Goal: Task Accomplishment & Management: Complete application form

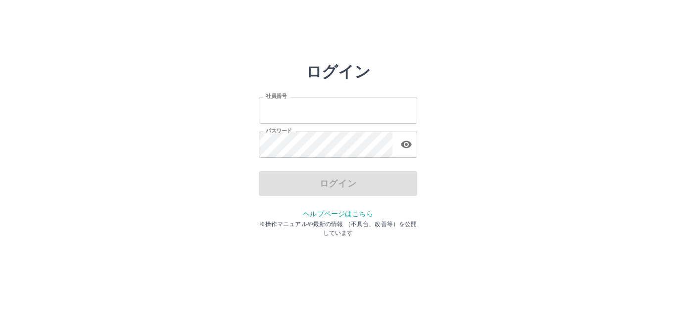
type input "*******"
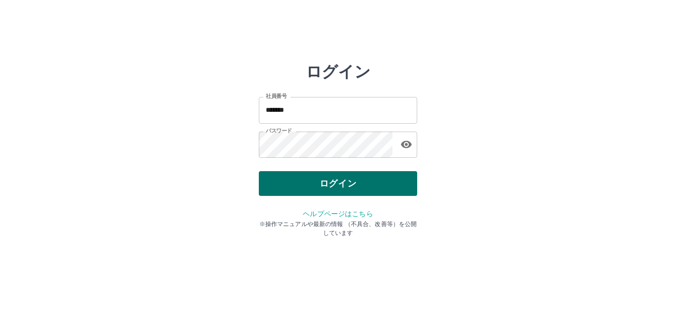
click at [300, 184] on div "ログイン" at bounding box center [338, 183] width 158 height 25
click at [300, 184] on button "ログイン" at bounding box center [338, 183] width 158 height 25
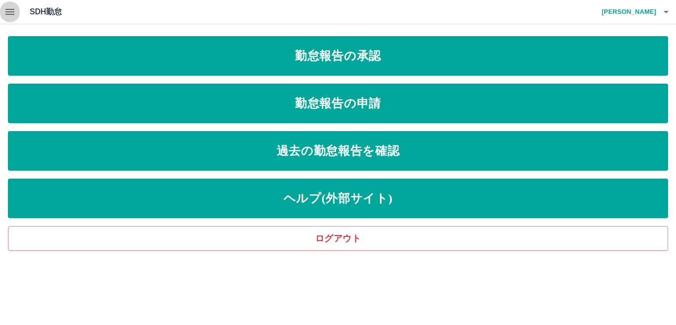
click at [8, 10] on icon "button" at bounding box center [9, 12] width 9 height 6
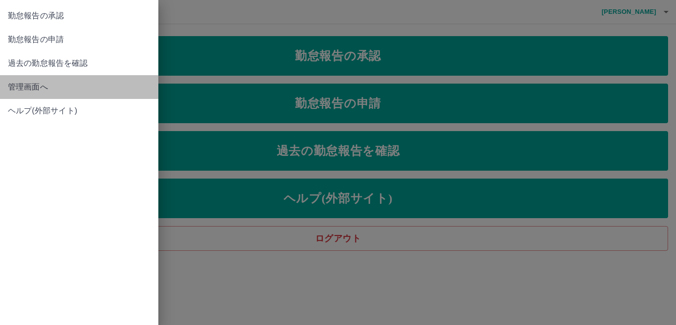
click at [26, 86] on span "管理画面へ" at bounding box center [79, 87] width 143 height 12
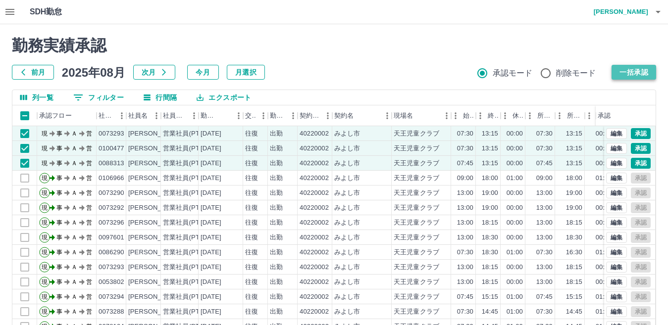
click at [627, 69] on button "一括承認" at bounding box center [633, 72] width 45 height 15
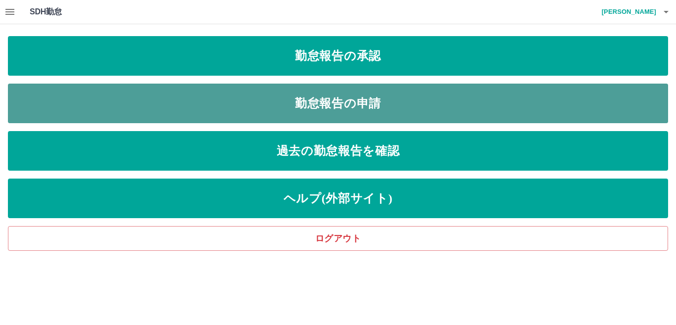
click at [174, 89] on link "勤怠報告の申請" at bounding box center [338, 104] width 660 height 40
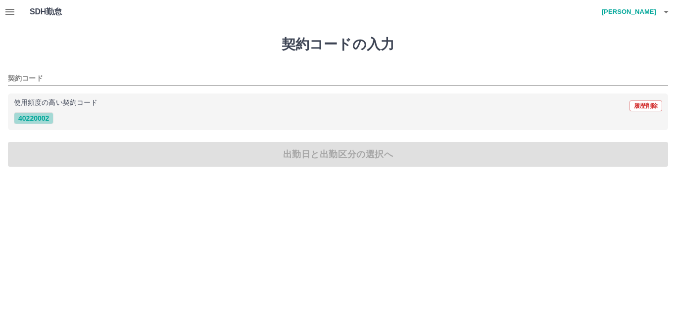
click at [40, 118] on button "40220002" at bounding box center [34, 118] width 40 height 12
type input "********"
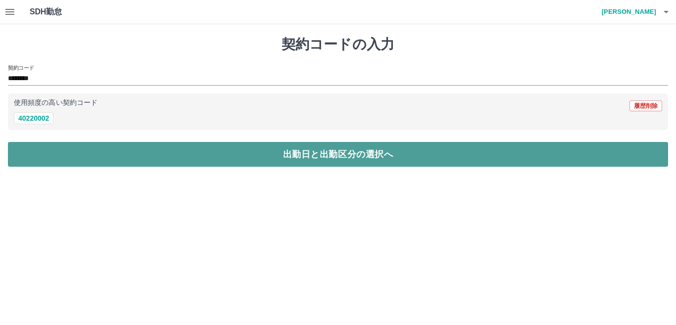
click at [55, 158] on button "出勤日と出勤区分の選択へ" at bounding box center [338, 154] width 660 height 25
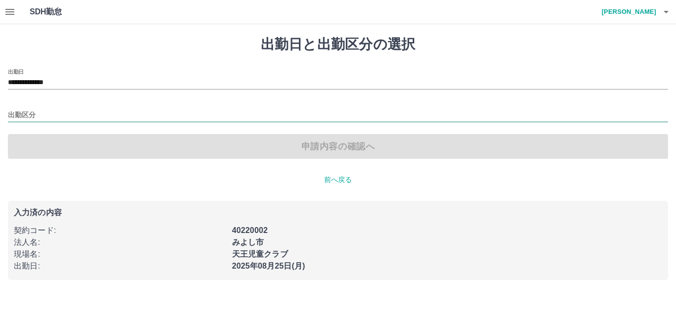
click at [29, 110] on input "出勤区分" at bounding box center [338, 115] width 660 height 12
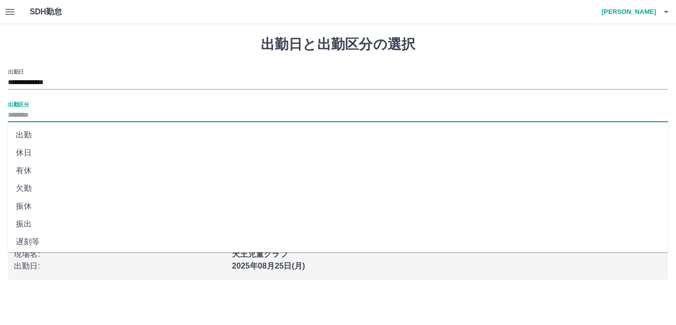
click at [28, 131] on li "出勤" at bounding box center [338, 135] width 660 height 18
type input "**"
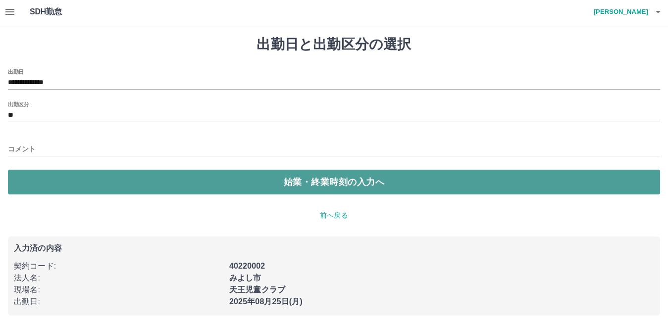
click at [29, 176] on button "始業・終業時刻の入力へ" at bounding box center [334, 182] width 652 height 25
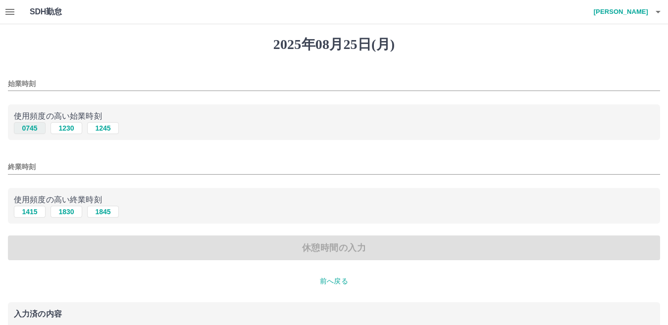
click at [29, 130] on button "0745" at bounding box center [30, 128] width 32 height 12
type input "****"
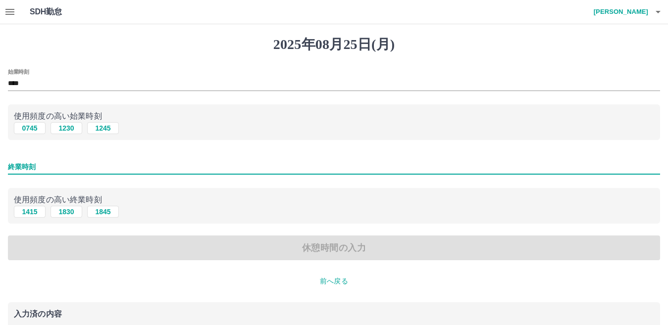
click at [47, 164] on input "終業時刻" at bounding box center [334, 167] width 652 height 14
type input "****"
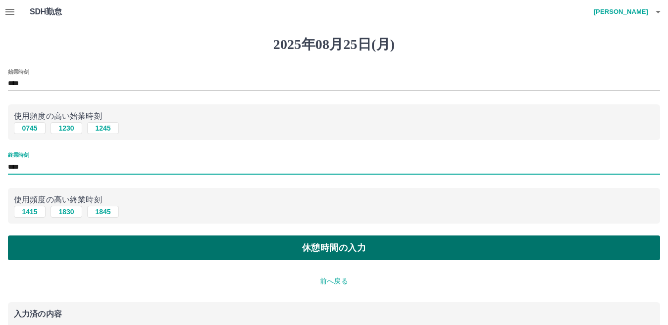
click at [93, 243] on button "休憩時間の入力" at bounding box center [334, 248] width 652 height 25
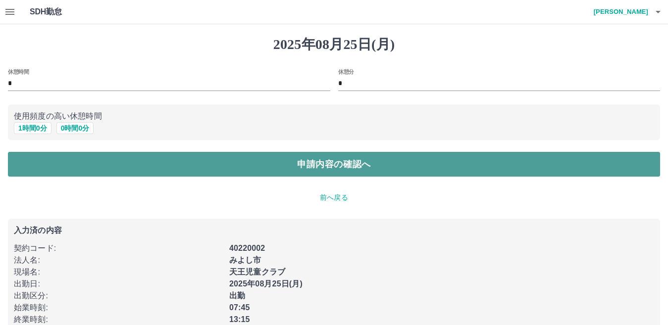
click at [127, 154] on button "申請内容の確認へ" at bounding box center [334, 164] width 652 height 25
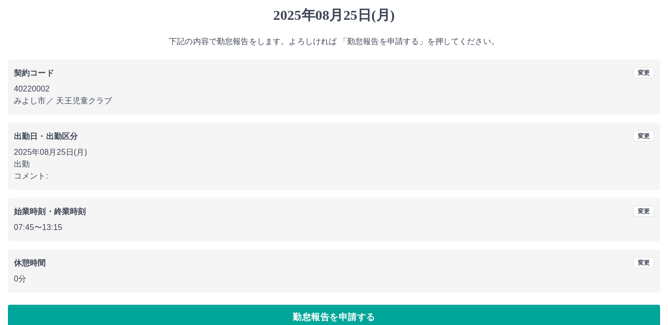
scroll to position [46, 0]
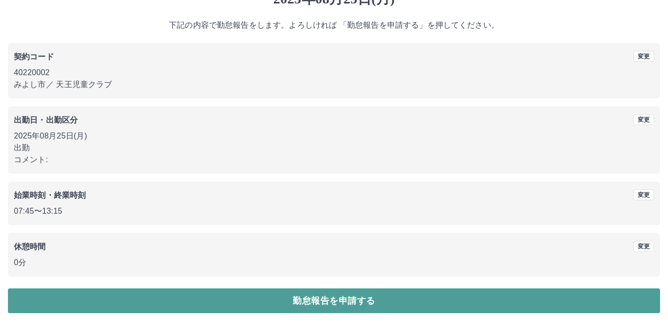
click at [166, 300] on button "勤怠報告を申請する" at bounding box center [334, 301] width 652 height 25
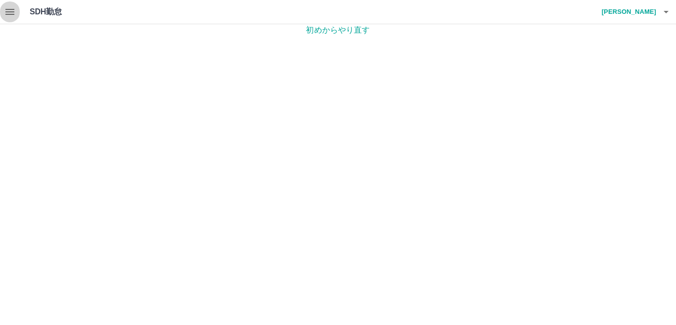
click at [9, 13] on icon "button" at bounding box center [10, 12] width 12 height 12
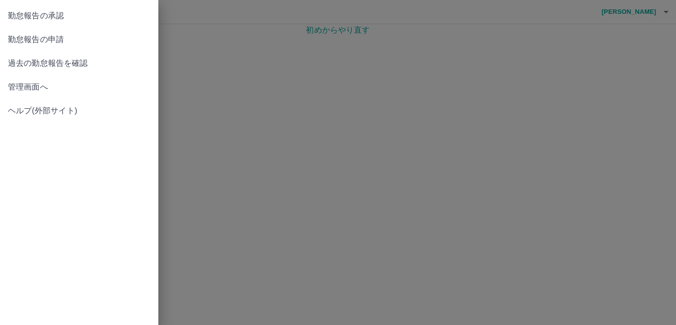
click at [42, 15] on span "勤怠報告の承認" at bounding box center [79, 16] width 143 height 12
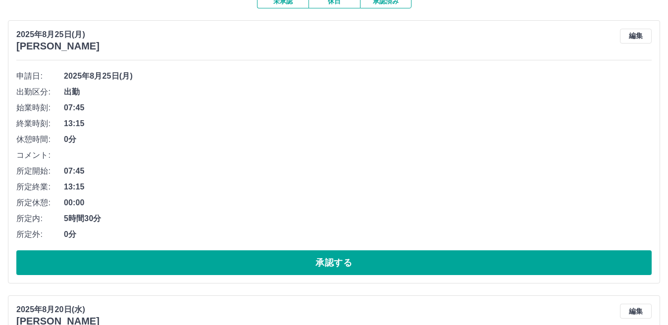
scroll to position [99, 0]
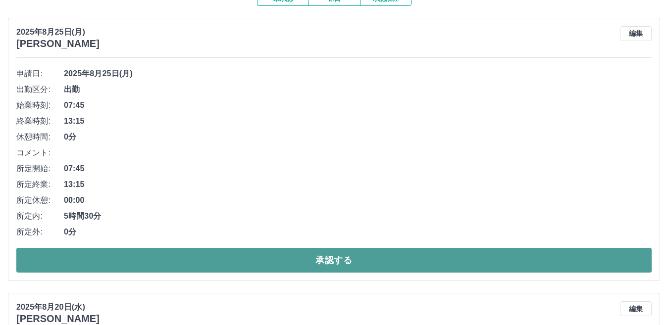
click at [127, 264] on button "承認する" at bounding box center [333, 260] width 635 height 25
